Goal: Navigation & Orientation: Find specific page/section

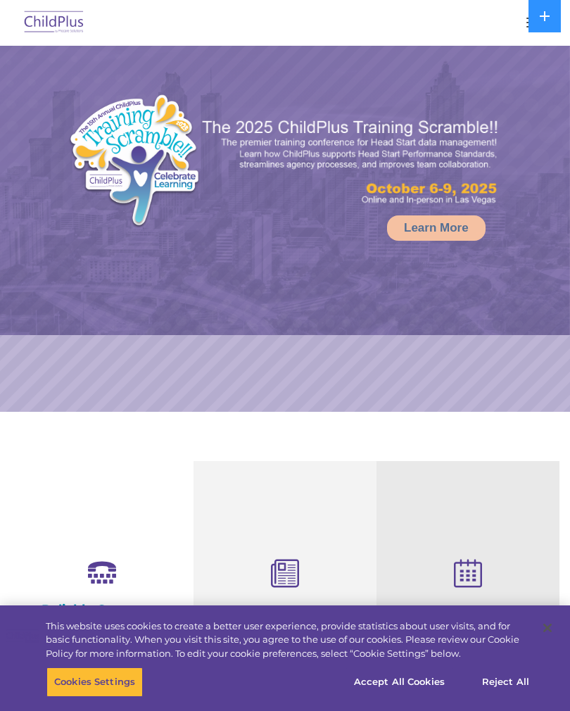
select select "MEDIUM"
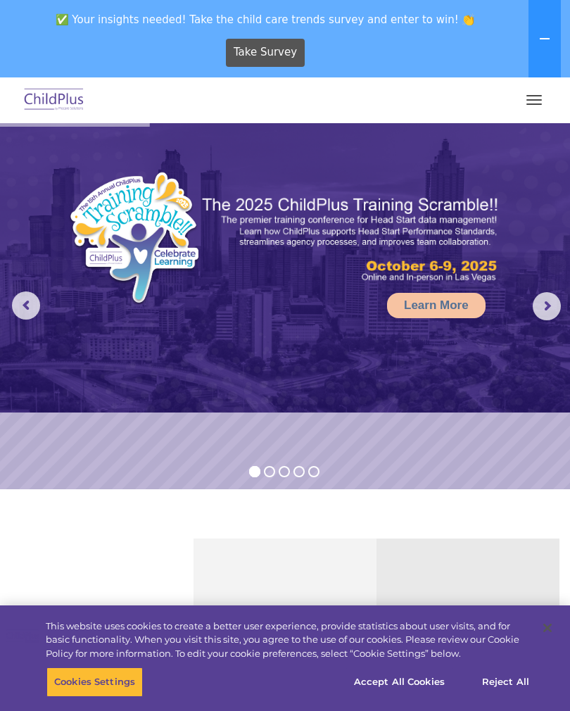
click at [537, 97] on button "button" at bounding box center [534, 100] width 30 height 23
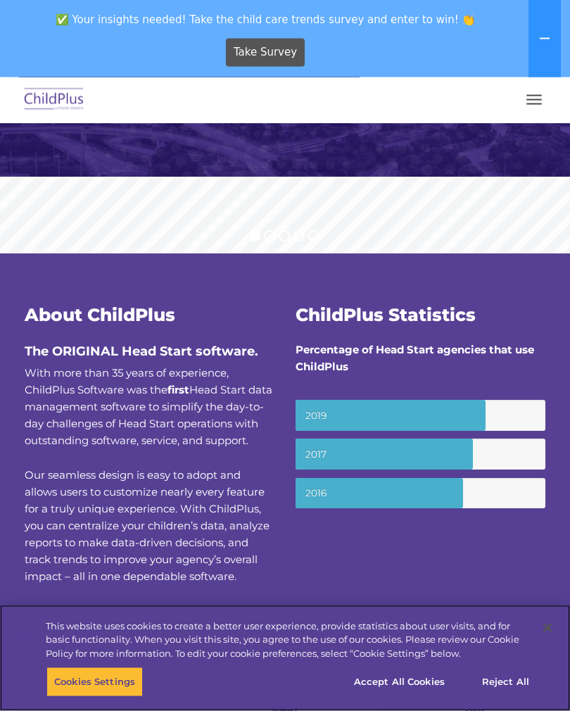
scroll to position [165, 0]
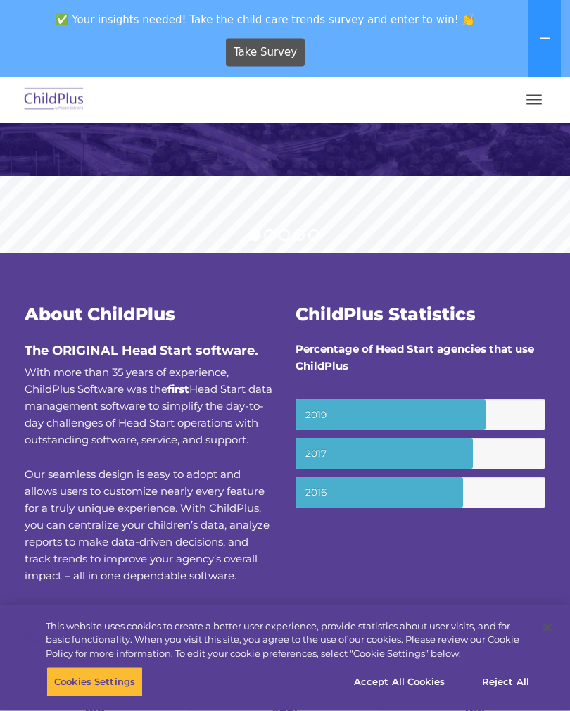
click at [542, 99] on button "button" at bounding box center [534, 100] width 30 height 23
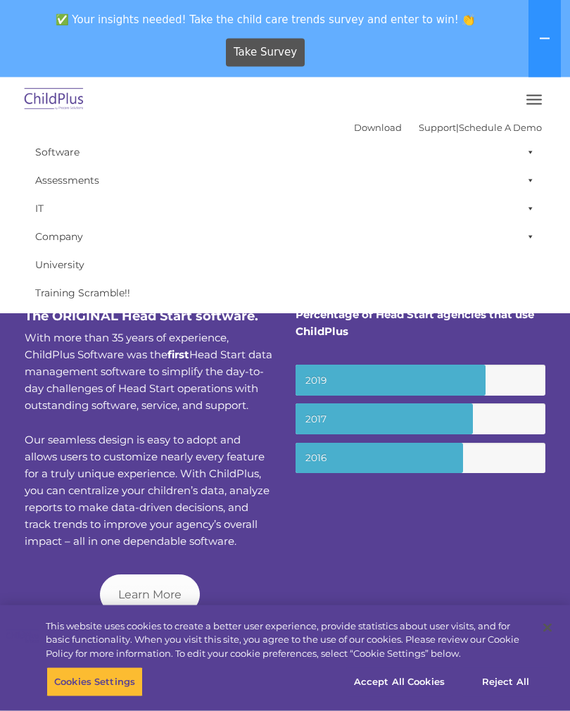
scroll to position [200, 0]
click at [534, 89] on button "button" at bounding box center [534, 100] width 30 height 23
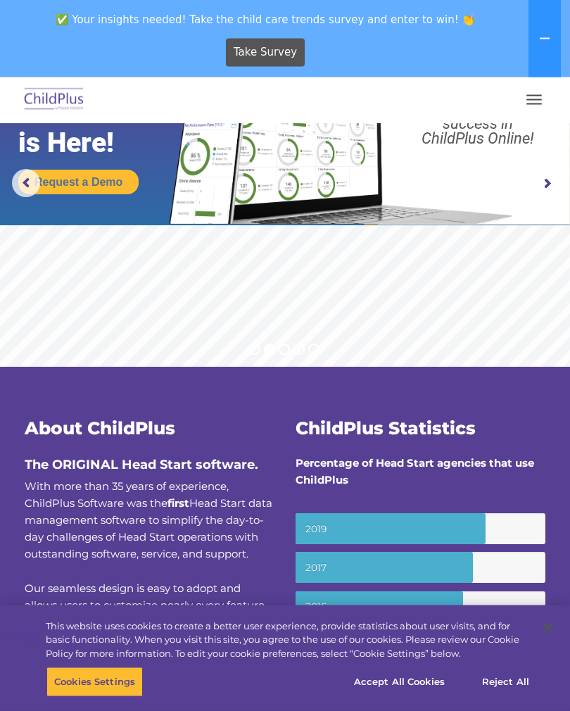
scroll to position [0, 0]
